Goal: Find specific page/section: Find specific page/section

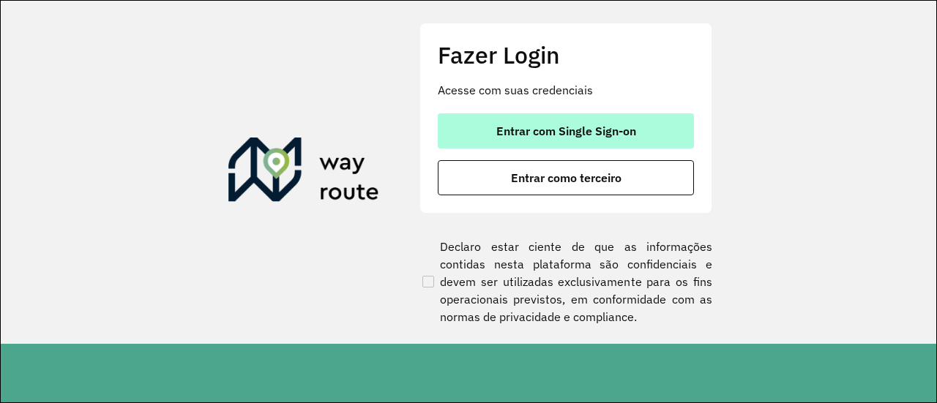
click at [561, 120] on button "Entrar com Single Sign-on" at bounding box center [566, 130] width 256 height 35
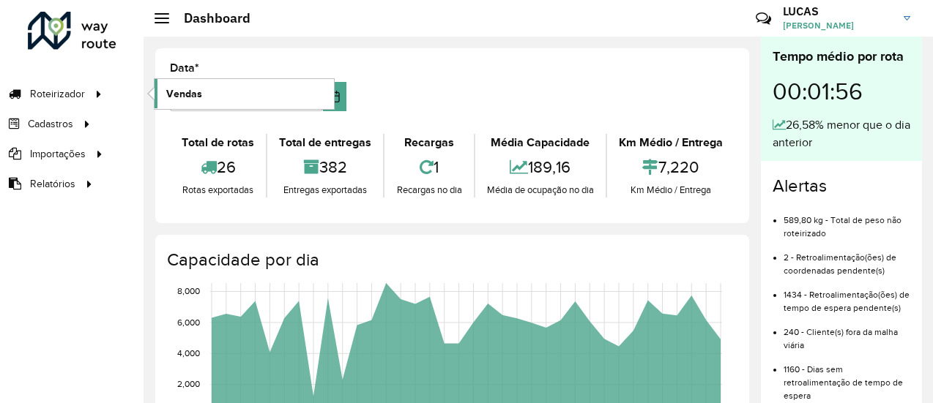
click at [182, 91] on span "Vendas" at bounding box center [184, 93] width 36 height 15
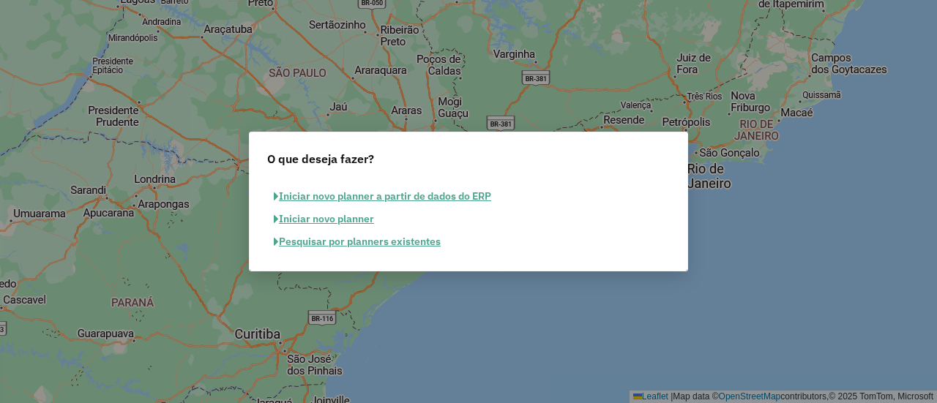
click at [343, 244] on button "Pesquisar por planners existentes" at bounding box center [357, 242] width 180 height 23
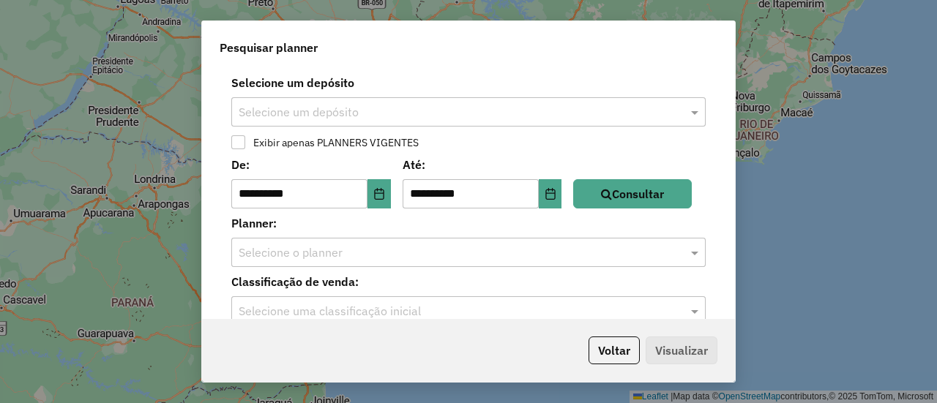
click at [283, 104] on input "text" at bounding box center [454, 113] width 430 height 18
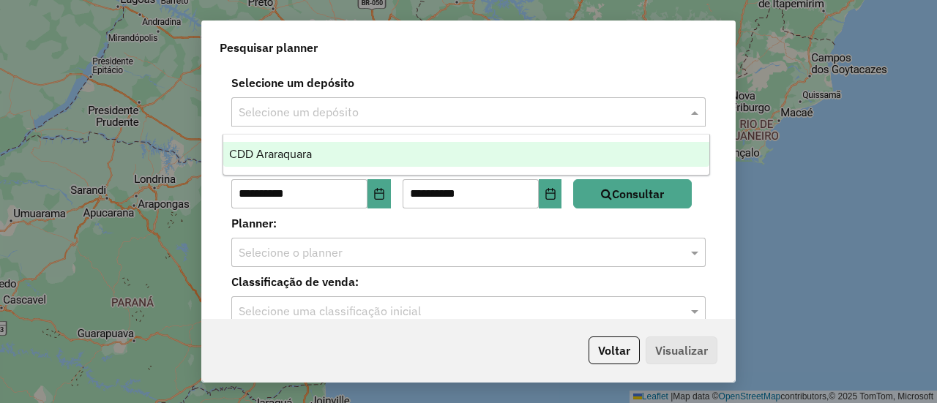
click at [283, 149] on span "CDD Araraquara" at bounding box center [270, 154] width 83 height 12
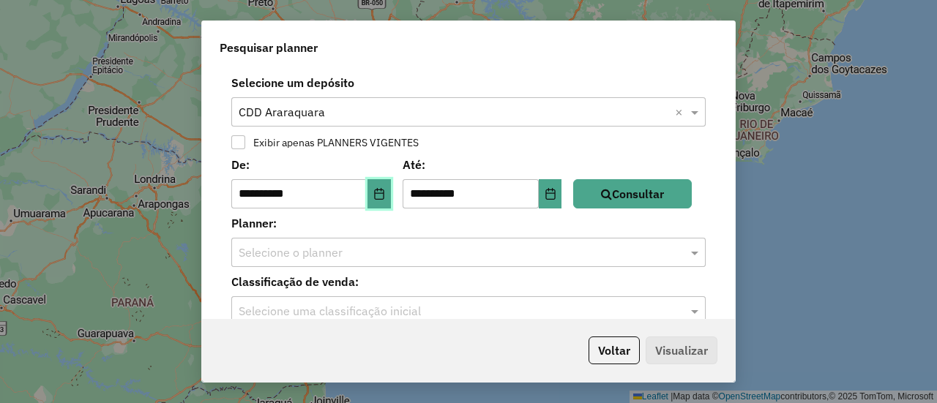
click at [381, 184] on button "Choose Date" at bounding box center [378, 193] width 23 height 29
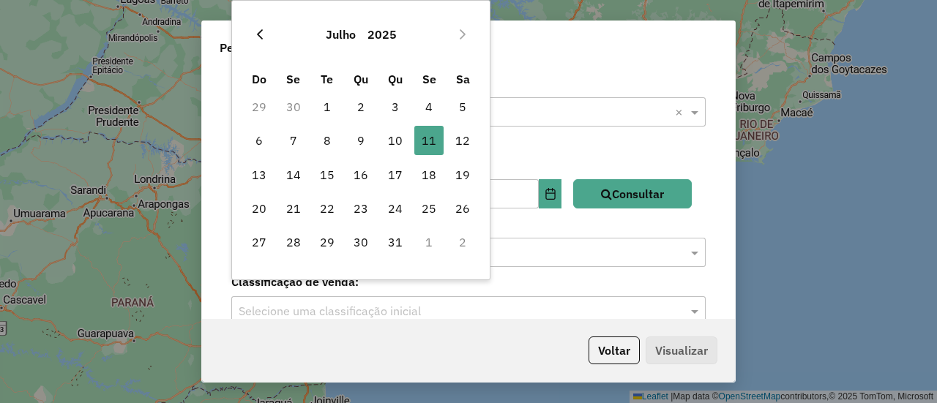
click at [261, 31] on icon "Previous Month" at bounding box center [260, 35] width 12 height 12
click at [391, 106] on span "1" at bounding box center [395, 106] width 29 height 29
type input "**********"
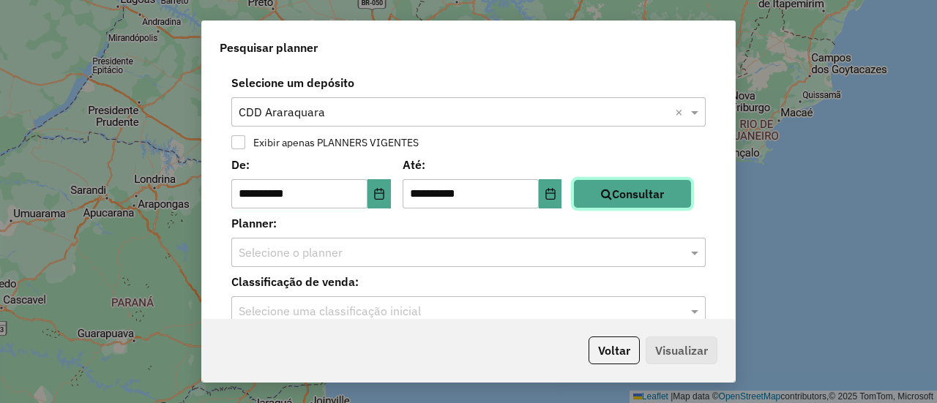
click at [612, 195] on icon "button" at bounding box center [606, 194] width 11 height 12
click at [409, 258] on input "text" at bounding box center [454, 253] width 430 height 18
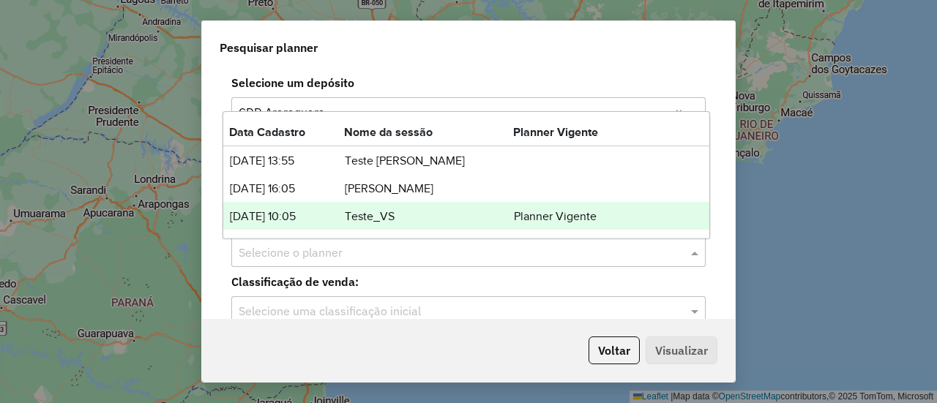
click at [372, 219] on td "Teste_VS" at bounding box center [428, 216] width 169 height 19
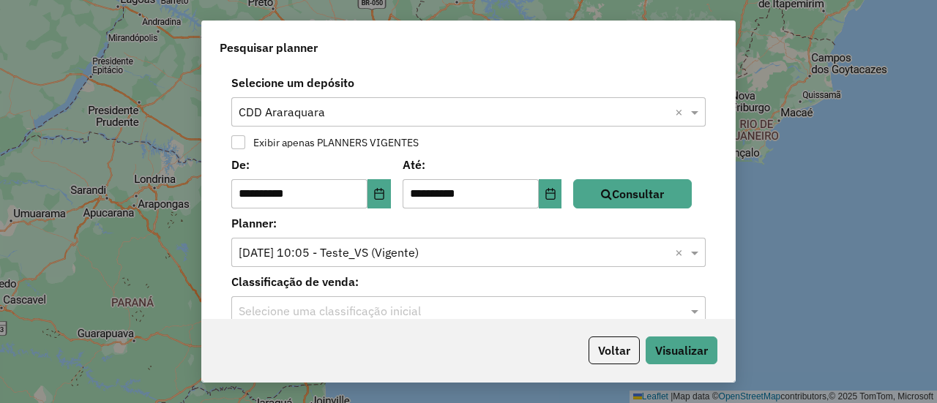
click at [331, 304] on input "text" at bounding box center [454, 312] width 430 height 18
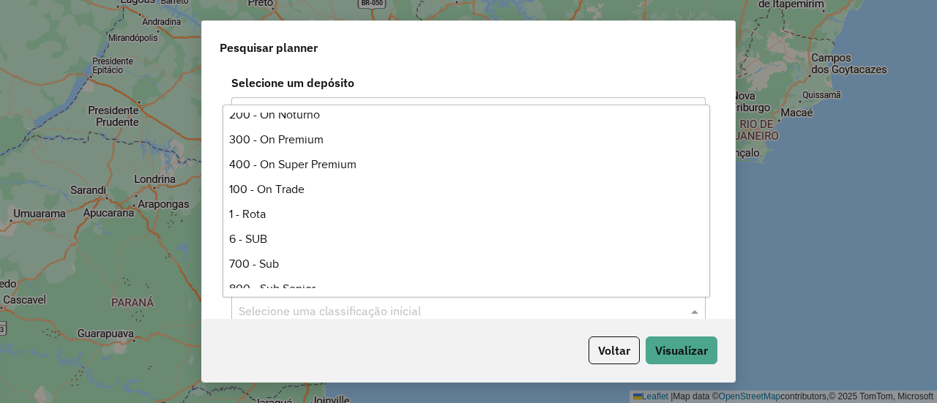
scroll to position [285, 0]
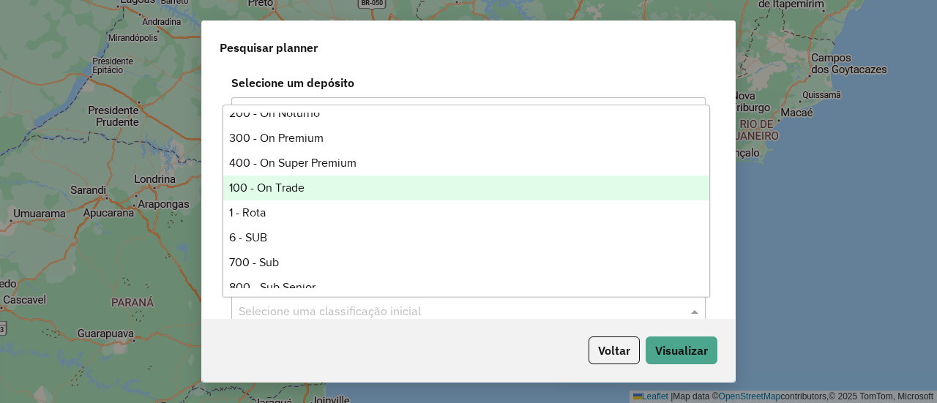
click at [281, 190] on div "100 - On Trade" at bounding box center [465, 188] width 485 height 25
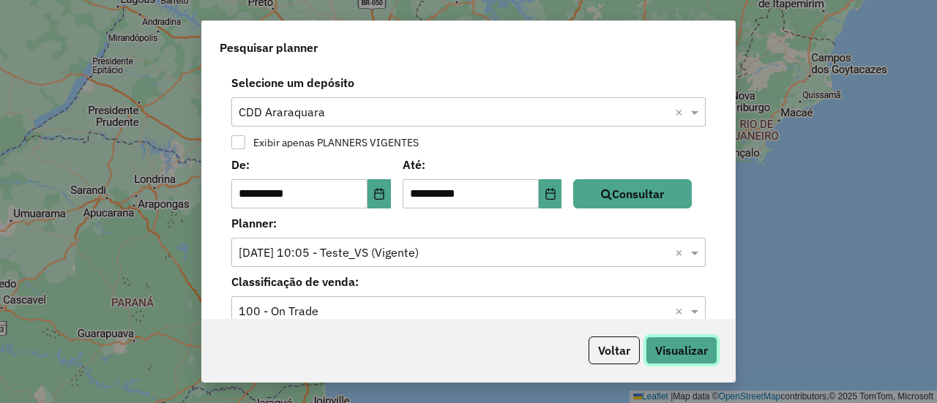
click at [665, 348] on button "Visualizar" at bounding box center [682, 351] width 72 height 28
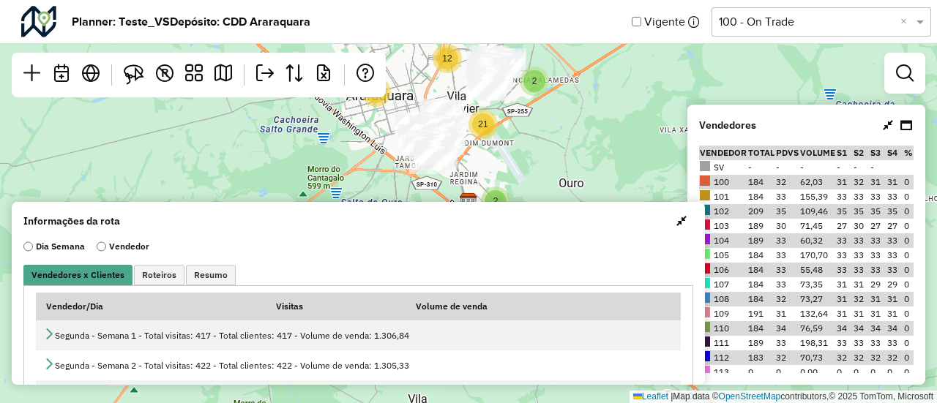
click at [676, 223] on span "button" at bounding box center [681, 221] width 10 height 12
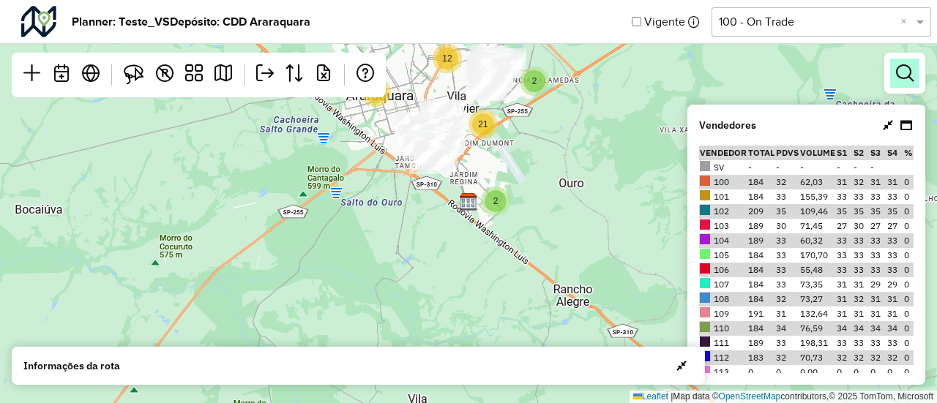
click at [900, 67] on em at bounding box center [905, 73] width 18 height 18
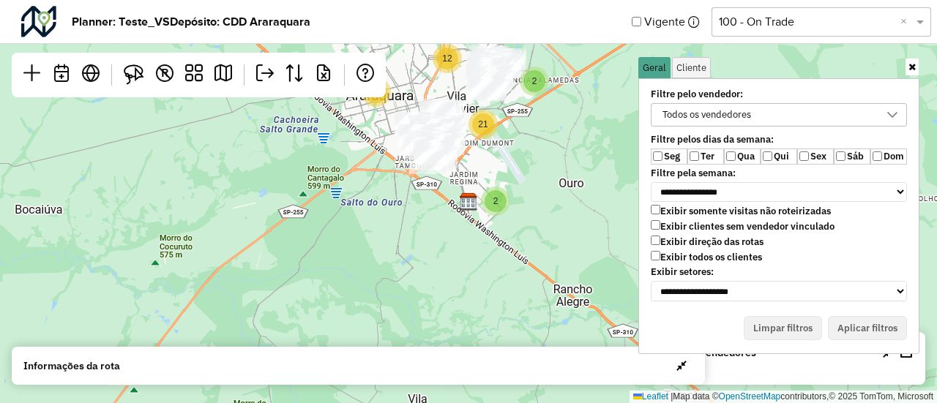
click at [674, 253] on label "Exibir todos os clientes" at bounding box center [706, 257] width 111 height 12
click at [853, 332] on button "Aplicar filtros" at bounding box center [867, 328] width 79 height 25
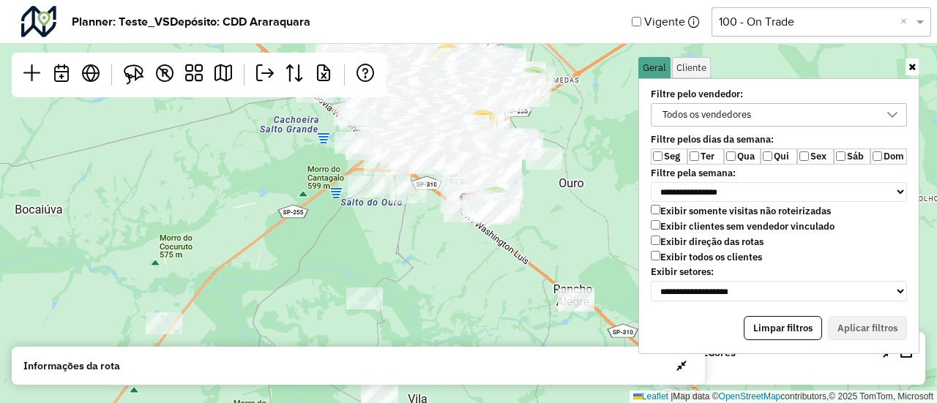
click at [911, 69] on icon at bounding box center [911, 67] width 7 height 10
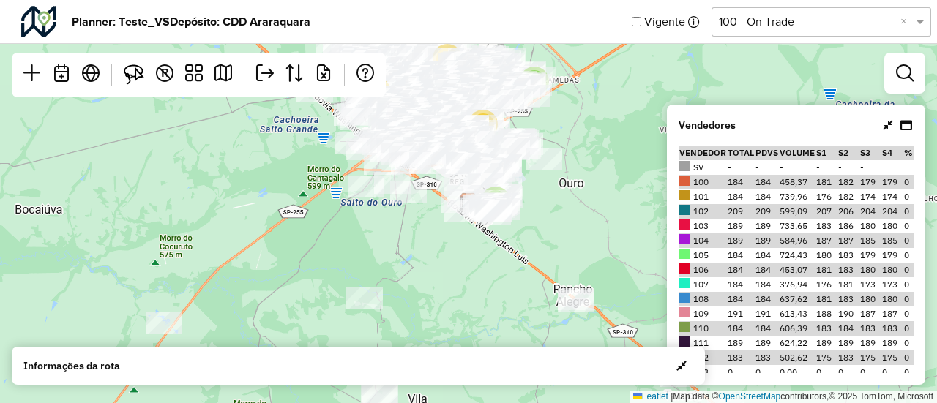
click at [892, 124] on icon at bounding box center [888, 125] width 10 height 12
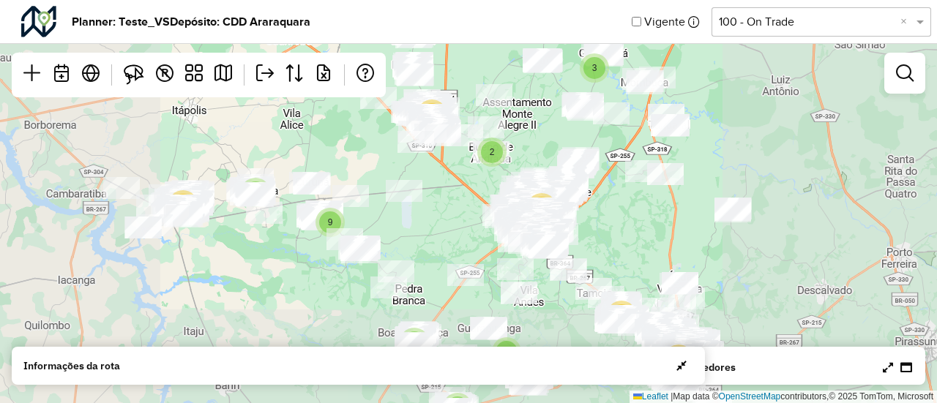
click at [621, 234] on div "6 13 9 3 2 18 2 5 5 80 12 71 Leaflet | Map data © OpenStreetMap contributors,© …" at bounding box center [468, 201] width 937 height 403
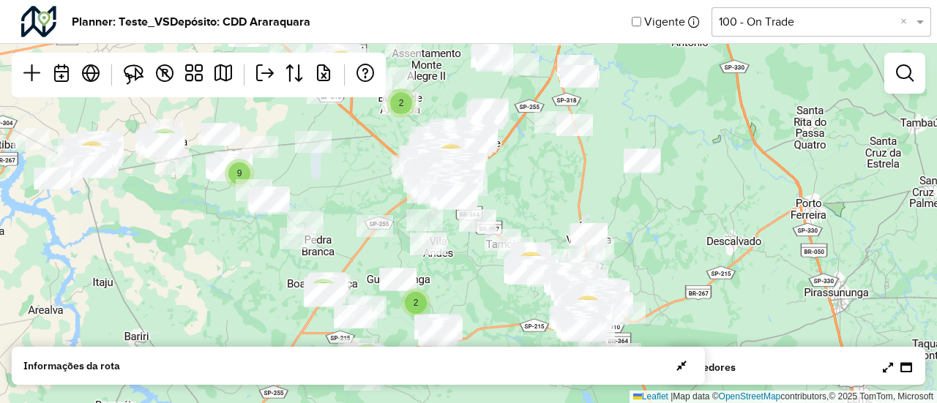
drag, startPoint x: 755, startPoint y: 255, endPoint x: 665, endPoint y: 206, distance: 103.2
click at [665, 206] on div "6 13 9 3 2 18 2 5 5 80 12 71 Leaflet | Map data © OpenStreetMap contributors,© …" at bounding box center [468, 201] width 937 height 403
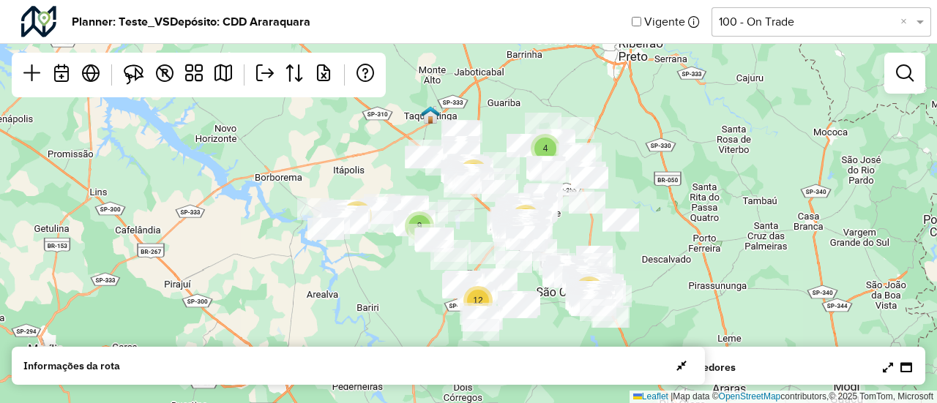
drag, startPoint x: 706, startPoint y: 209, endPoint x: 673, endPoint y: 246, distance: 48.8
click at [673, 246] on div "19 9 4 20 12 80 84 Leaflet | Map data © OpenStreetMap contributors,© 2025 TomTo…" at bounding box center [468, 201] width 937 height 403
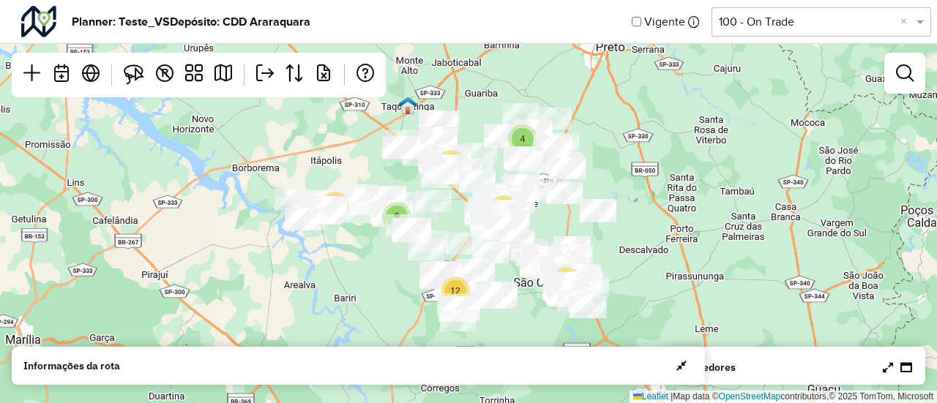
drag, startPoint x: 695, startPoint y: 249, endPoint x: 670, endPoint y: 240, distance: 25.7
click at [670, 240] on div "19 9 4 20 12 80 84 Leaflet | Map data © OpenStreetMap contributors,© 2025 TomTo…" at bounding box center [468, 201] width 937 height 403
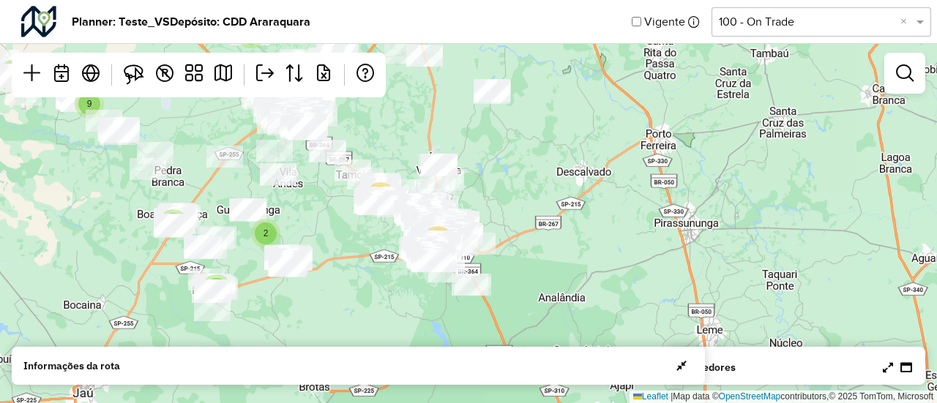
drag, startPoint x: 639, startPoint y: 272, endPoint x: 495, endPoint y: 203, distance: 159.8
click at [495, 203] on div "6 13 9 3 2 18 2 5 5 80 12 71 Leaflet | Map data © OpenStreetMap contributors,© …" at bounding box center [468, 201] width 937 height 403
